Goal: Navigation & Orientation: Find specific page/section

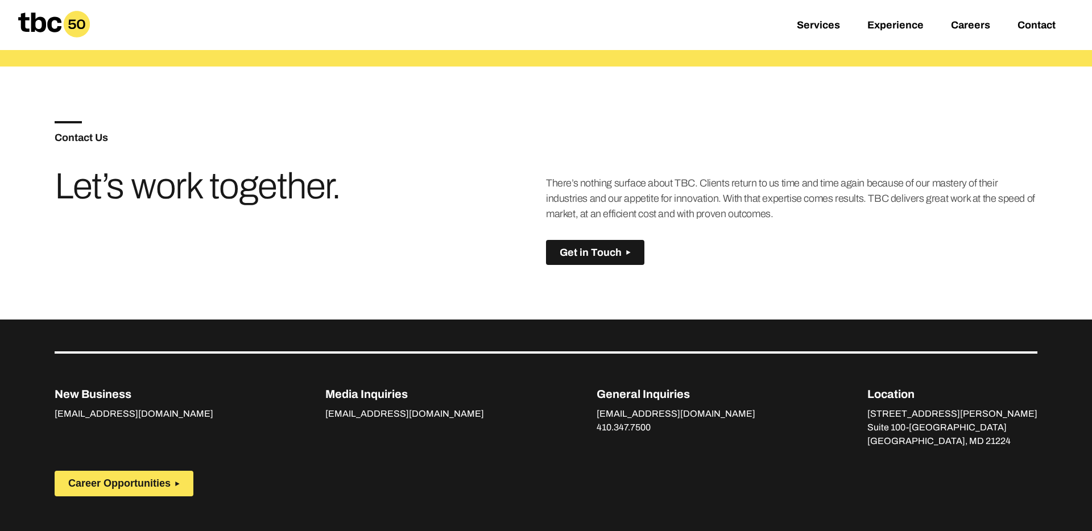
scroll to position [801, 0]
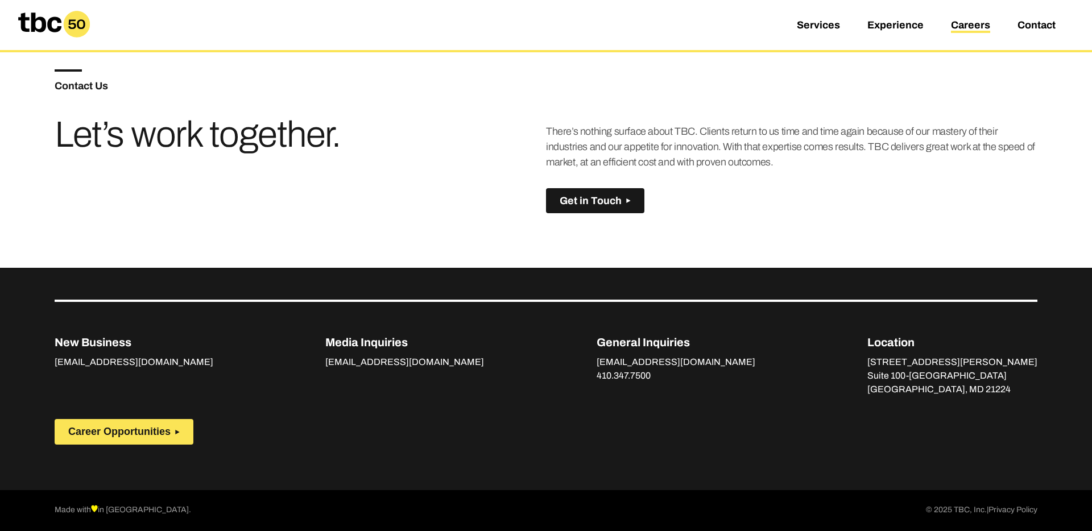
click at [963, 23] on link "Careers" at bounding box center [970, 26] width 39 height 14
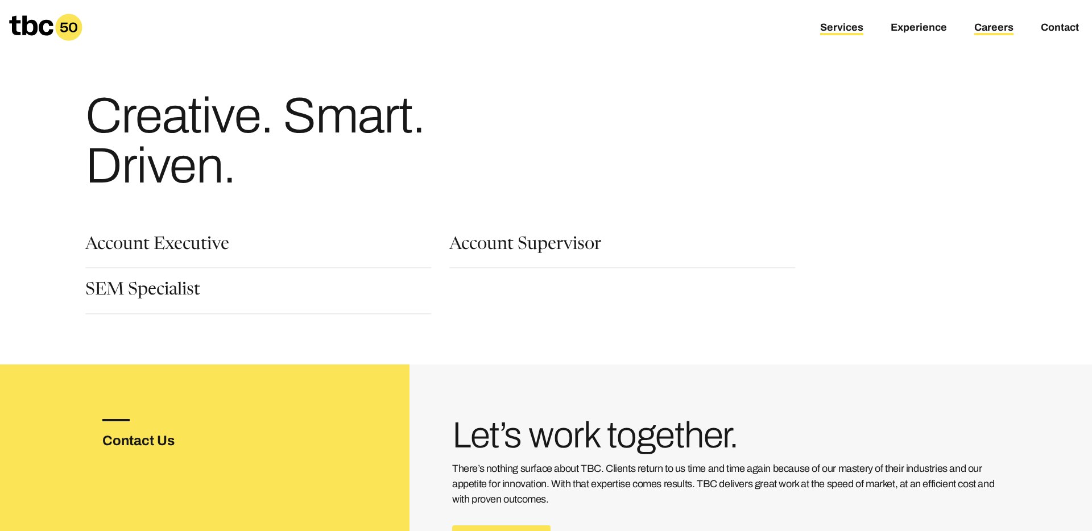
click at [846, 23] on link "Services" at bounding box center [841, 29] width 43 height 14
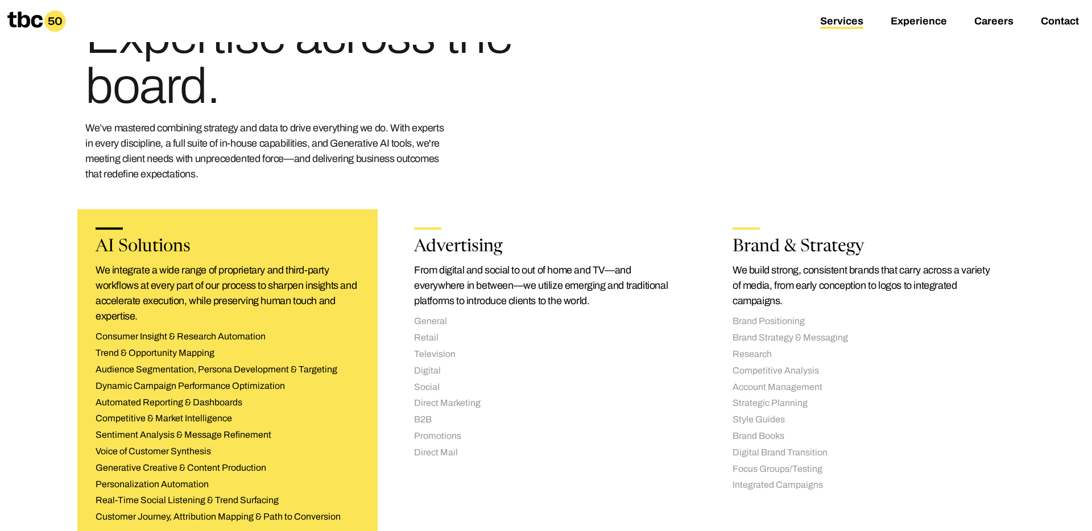
scroll to position [280, 0]
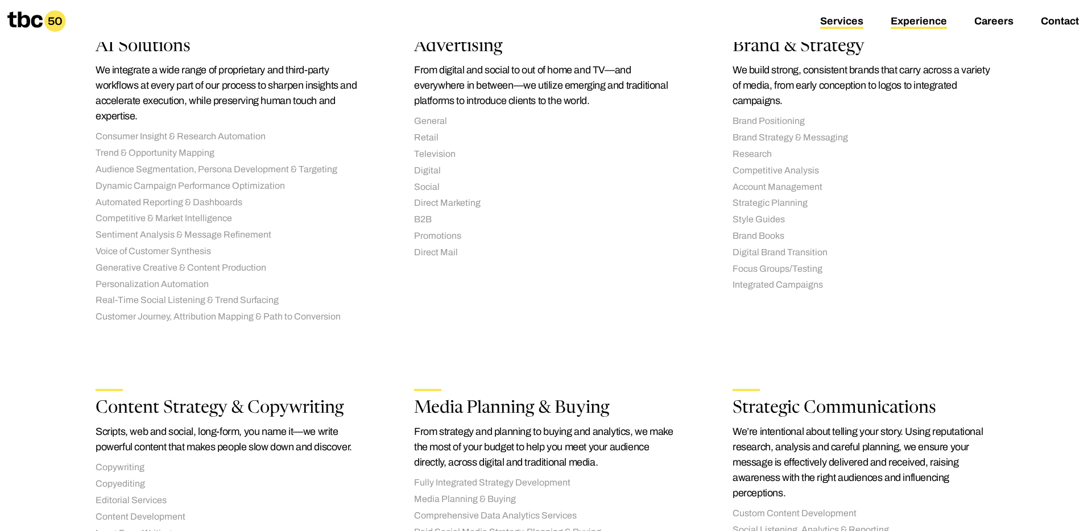
click at [896, 16] on link "Experience" at bounding box center [919, 22] width 56 height 14
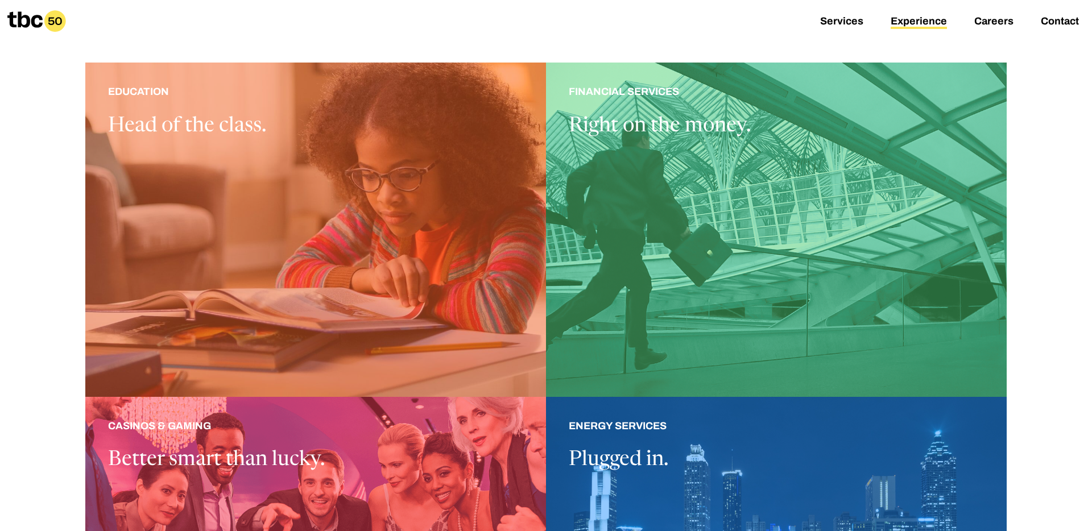
scroll to position [312, 0]
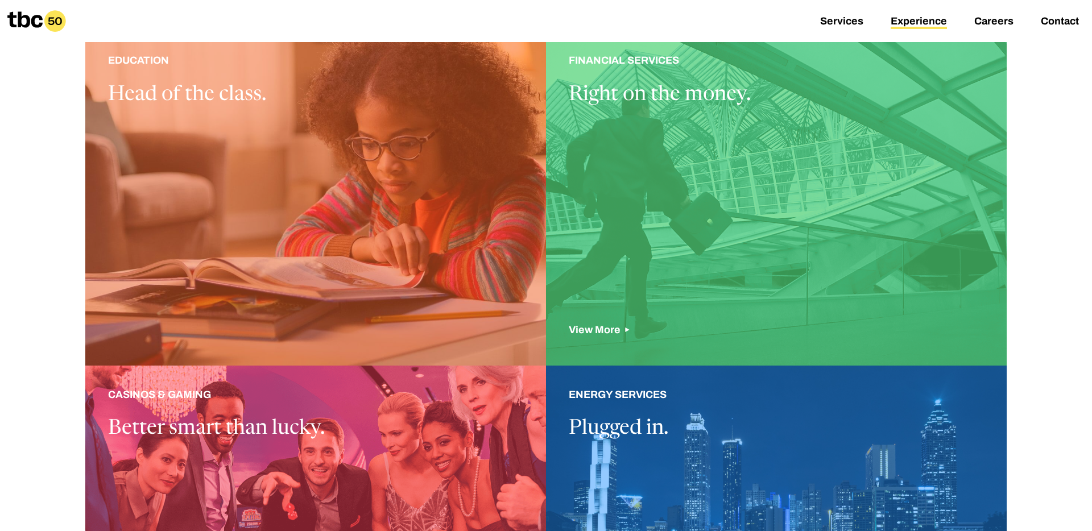
click at [745, 164] on div at bounding box center [776, 198] width 461 height 334
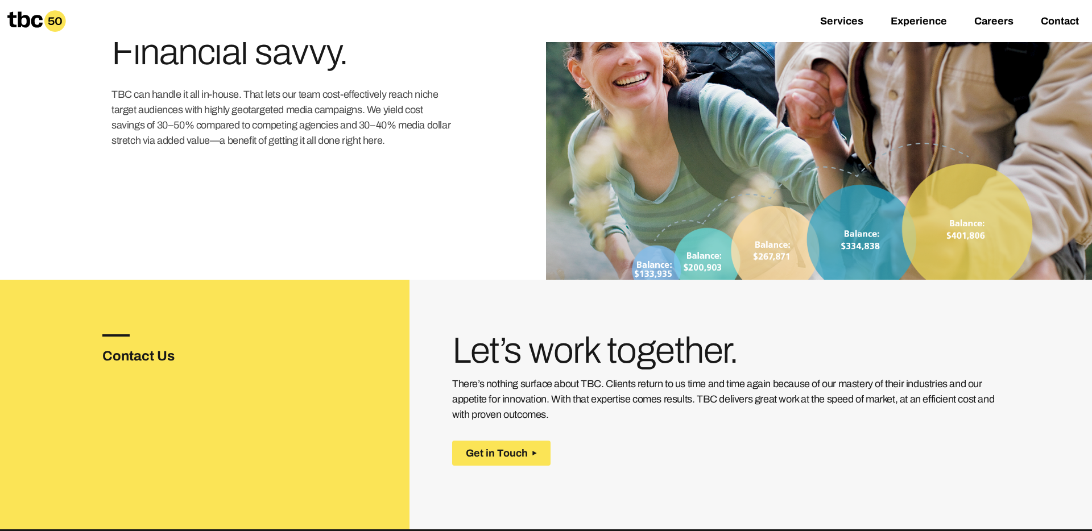
scroll to position [1935, 0]
